Goal: Transaction & Acquisition: Obtain resource

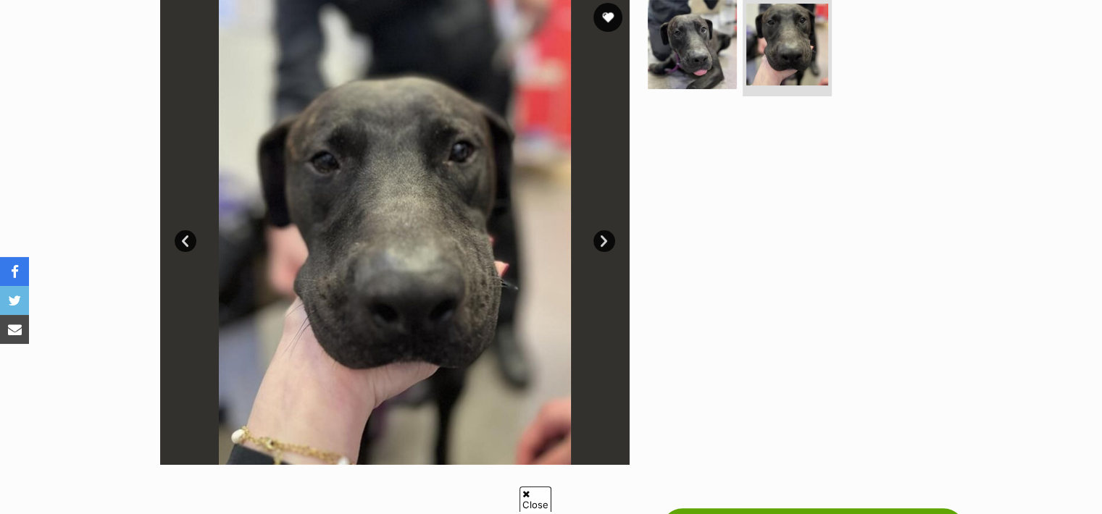
scroll to position [328, 0]
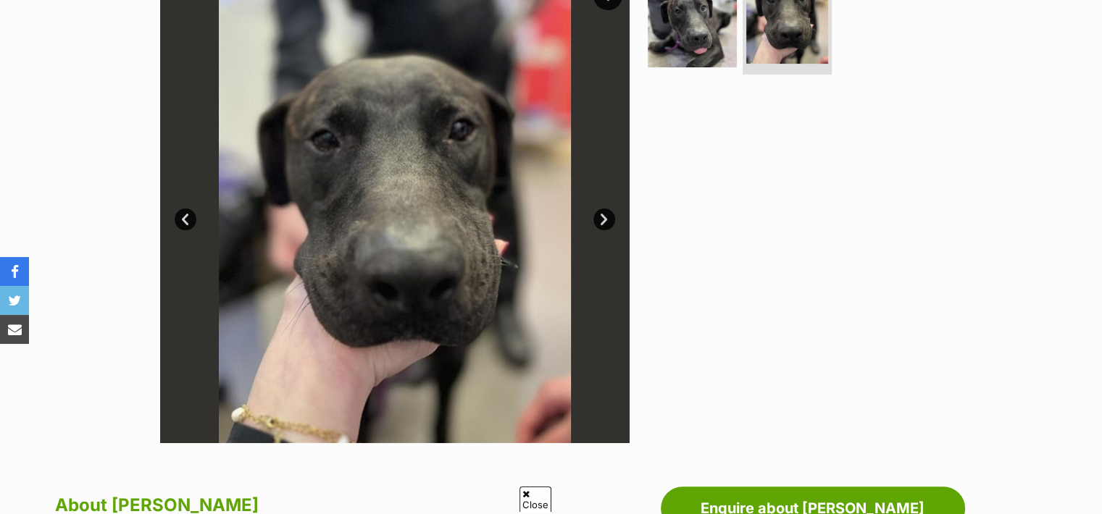
click at [538, 503] on span "Close" at bounding box center [536, 499] width 32 height 25
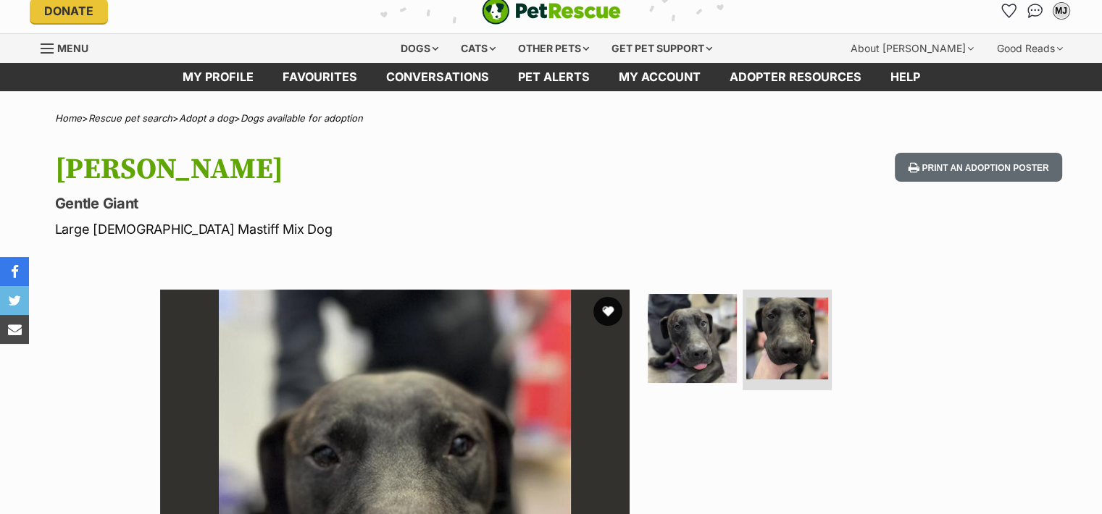
scroll to position [0, 0]
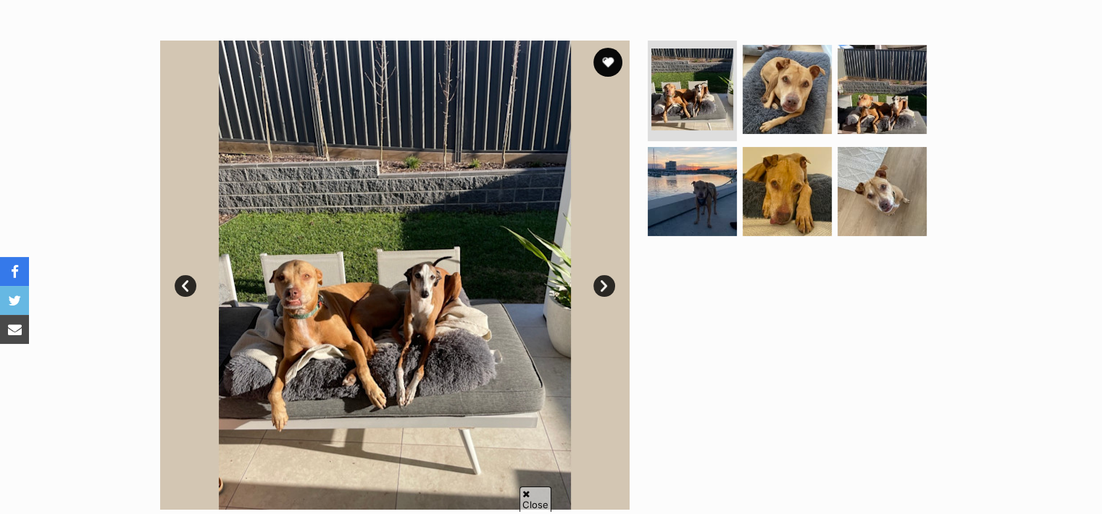
click at [604, 285] on link "Next" at bounding box center [604, 286] width 22 height 22
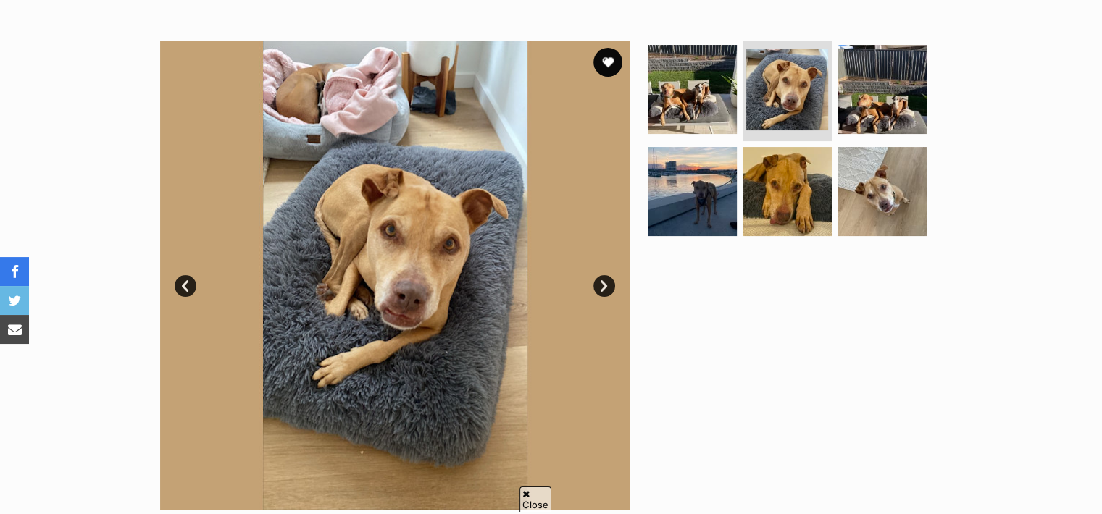
click at [604, 285] on link "Next" at bounding box center [604, 286] width 22 height 22
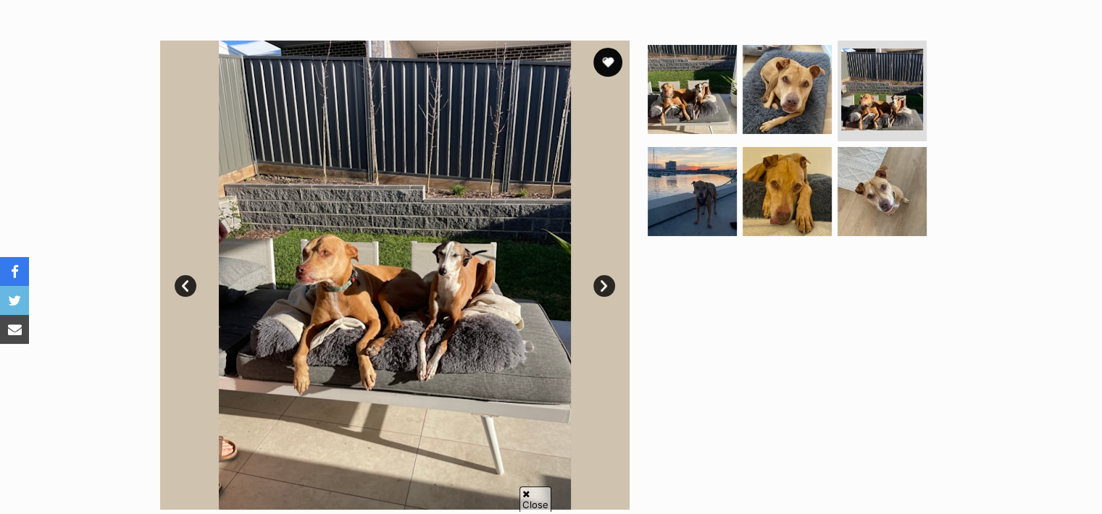
click at [604, 285] on link "Next" at bounding box center [604, 286] width 22 height 22
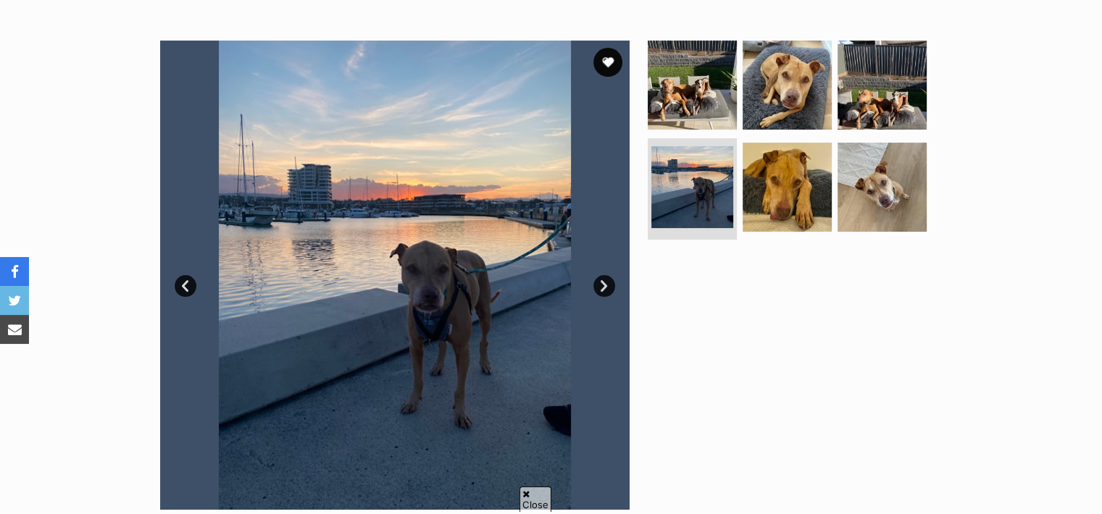
click at [604, 285] on link "Next" at bounding box center [604, 286] width 22 height 22
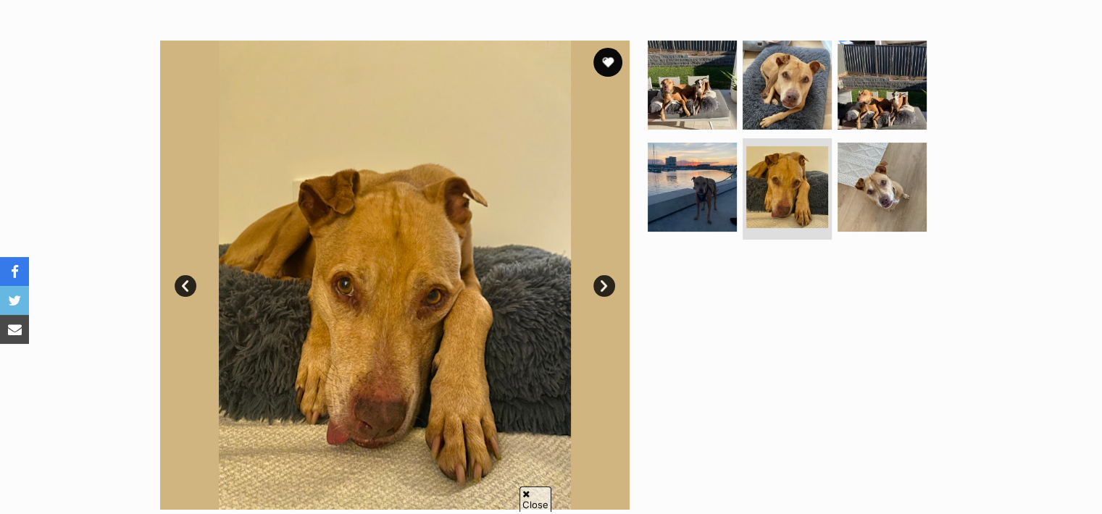
click at [604, 285] on link "Next" at bounding box center [604, 286] width 22 height 22
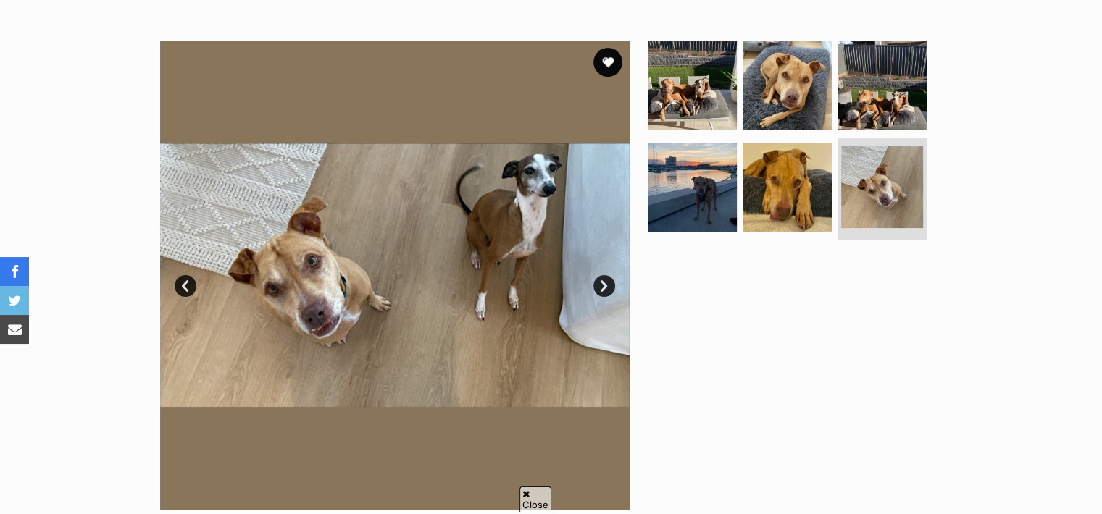
click at [604, 285] on link "Next" at bounding box center [604, 286] width 22 height 22
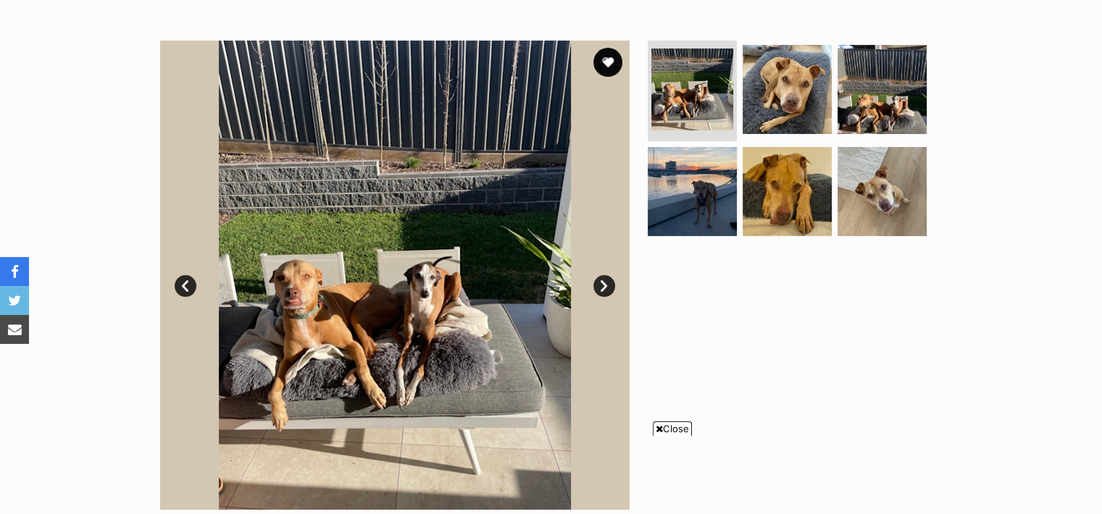
click at [678, 428] on span "Close" at bounding box center [672, 429] width 39 height 14
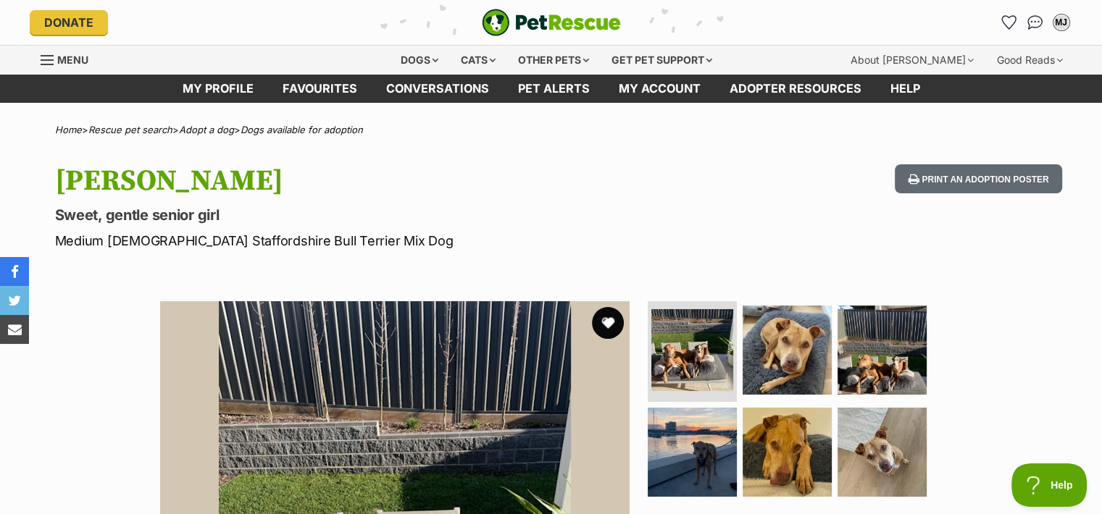
click at [604, 322] on button "favourite" at bounding box center [608, 323] width 32 height 32
